Goal: Information Seeking & Learning: Get advice/opinions

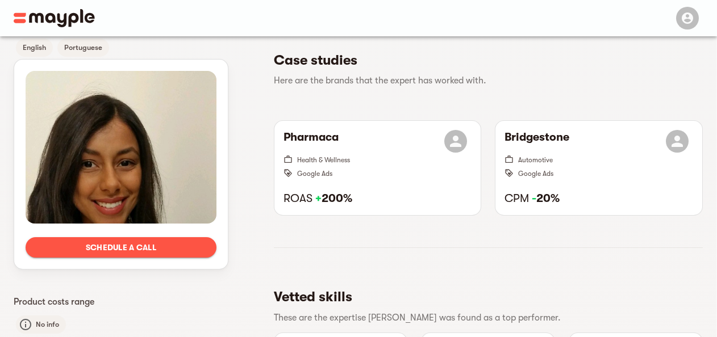
scroll to position [280, 0]
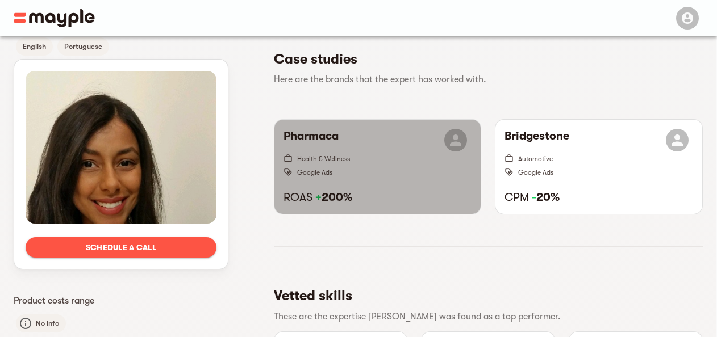
click at [371, 165] on span "Google Ads" at bounding box center [384, 172] width 175 height 14
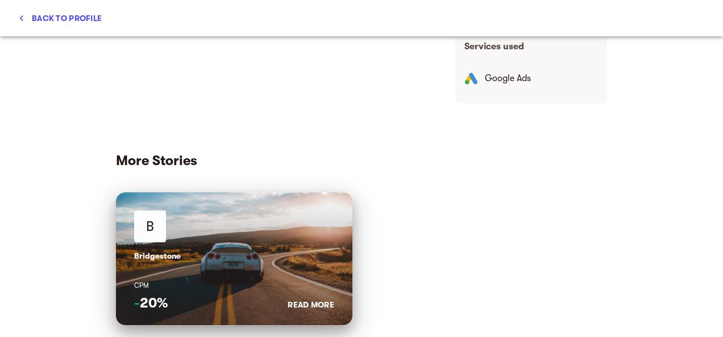
scroll to position [431, 0]
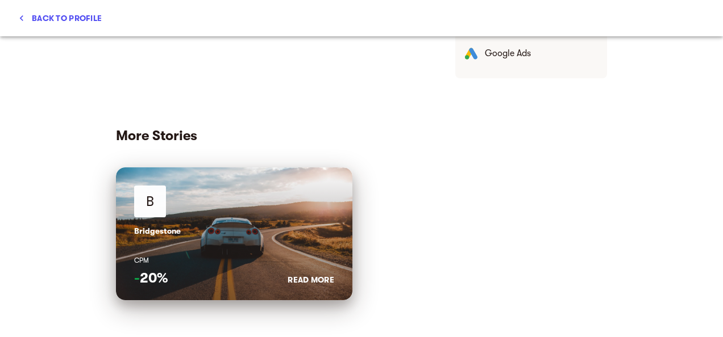
click at [215, 217] on div "B" at bounding box center [234, 205] width 200 height 39
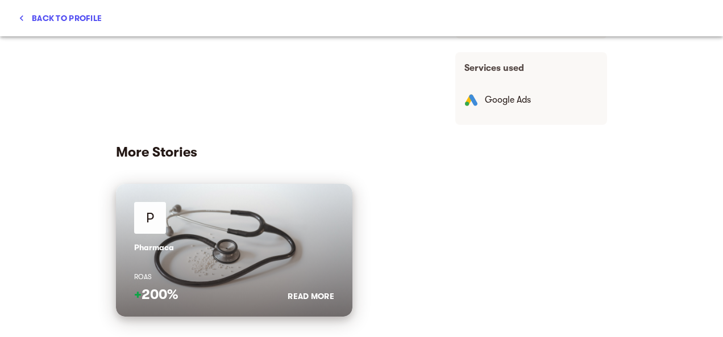
scroll to position [471, 0]
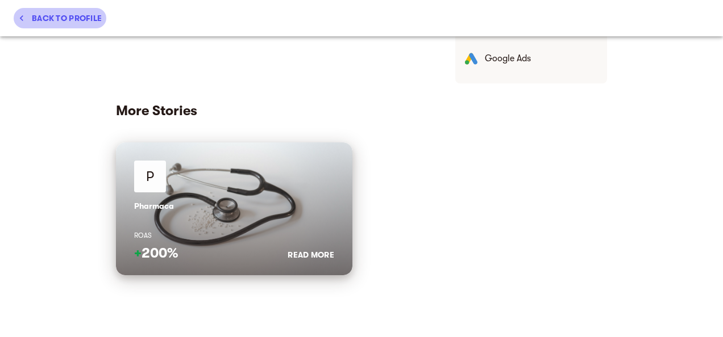
click at [25, 15] on icon "button" at bounding box center [21, 17] width 11 height 11
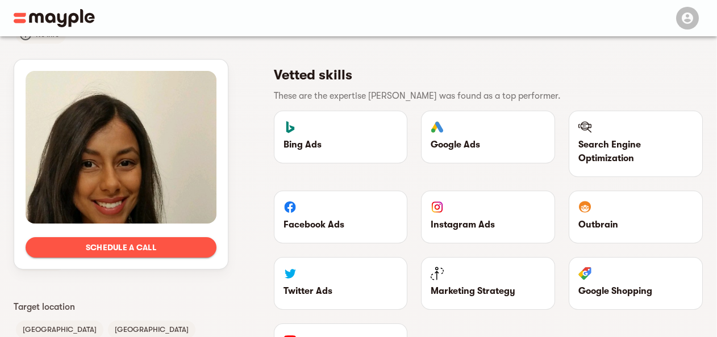
scroll to position [502, 0]
click at [252, 223] on div "Schedule a call Languages English Portuguese Client Type B2C B2B Industries Hea…" at bounding box center [358, 53] width 689 height 1036
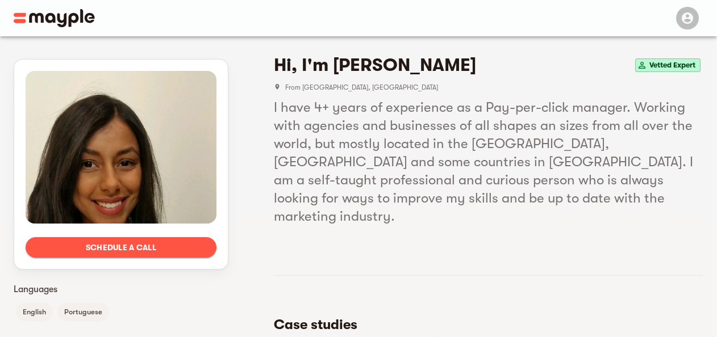
scroll to position [0, 0]
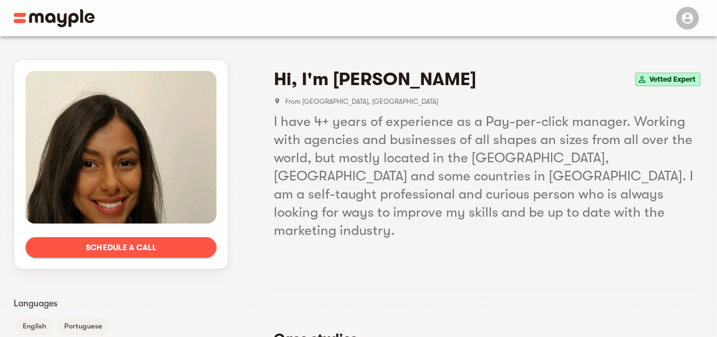
click at [107, 163] on div at bounding box center [121, 147] width 191 height 153
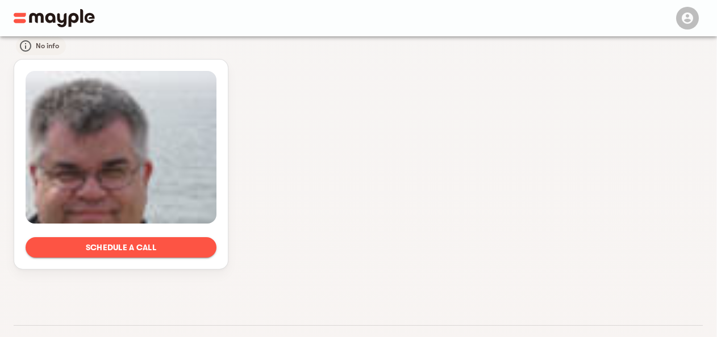
scroll to position [561, 0]
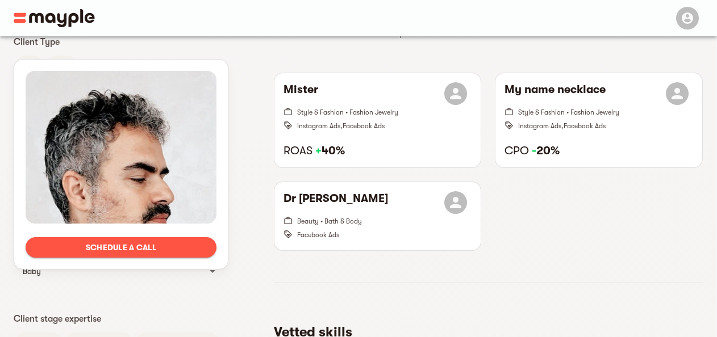
scroll to position [329, 0]
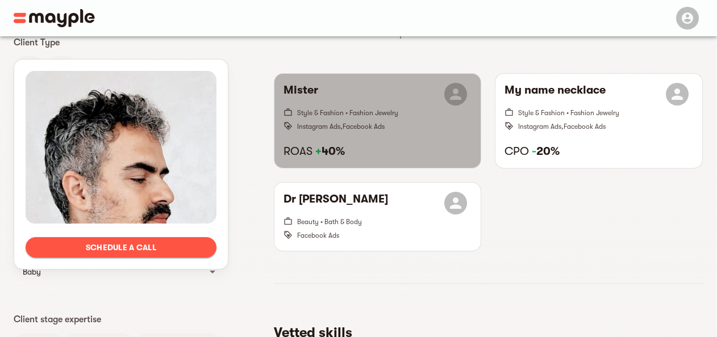
click at [306, 149] on h6 "ROAS + 40%" at bounding box center [377, 151] width 189 height 15
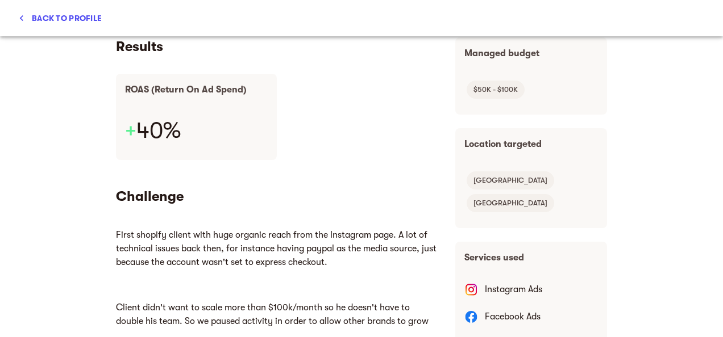
scroll to position [219, 0]
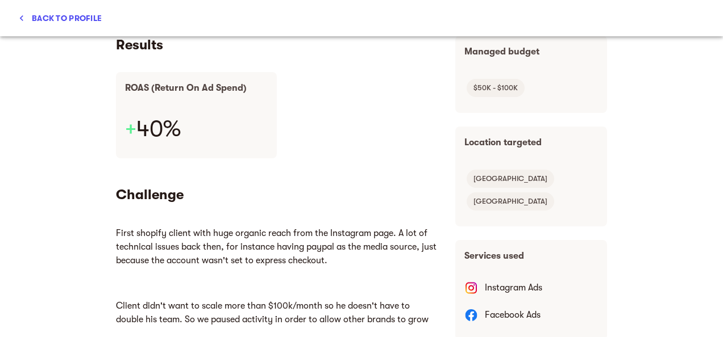
click at [17, 16] on icon "button" at bounding box center [21, 17] width 11 height 11
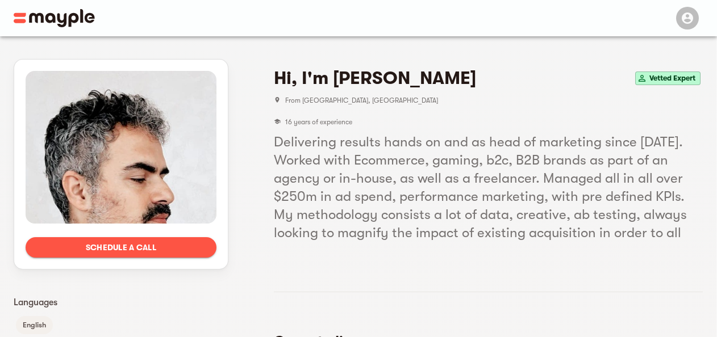
scroll to position [0, 0]
click at [76, 23] on img at bounding box center [54, 18] width 81 height 18
click at [68, 18] on img at bounding box center [54, 18] width 81 height 18
click at [51, 17] on img at bounding box center [54, 18] width 81 height 18
